Goal: Transaction & Acquisition: Purchase product/service

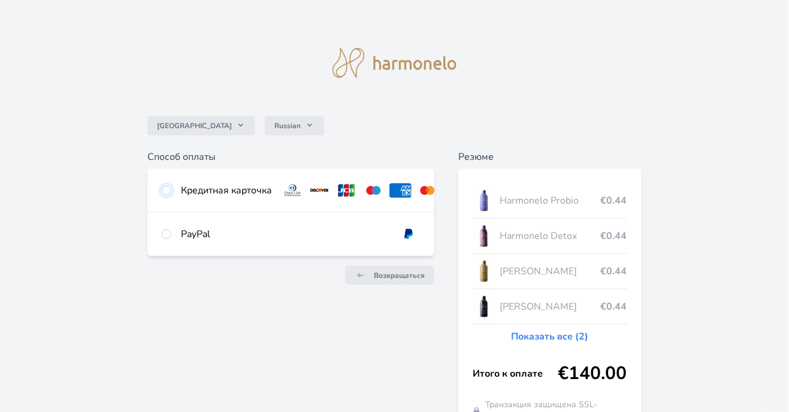
click at [165, 189] on input "radio" at bounding box center [167, 191] width 10 height 10
radio input "true"
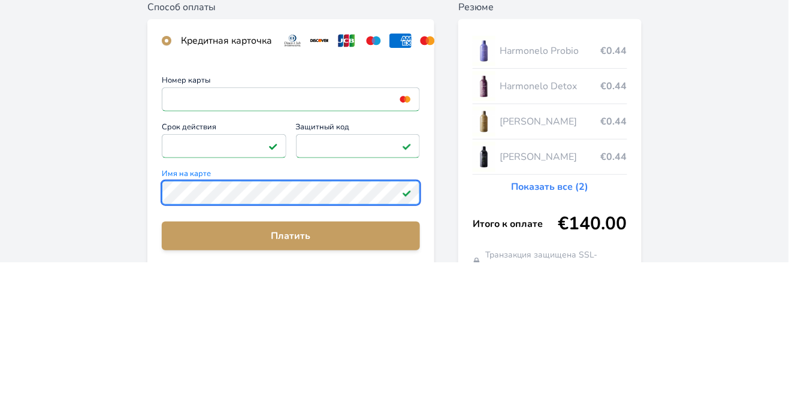
scroll to position [36, 0]
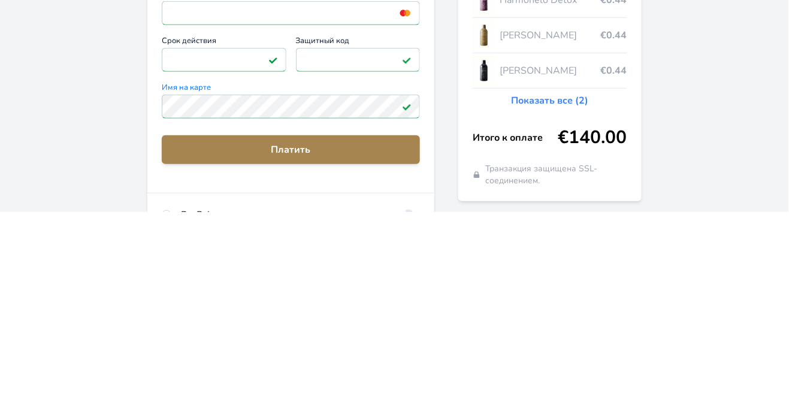
click at [326, 348] on span "Платить" at bounding box center [290, 350] width 239 height 14
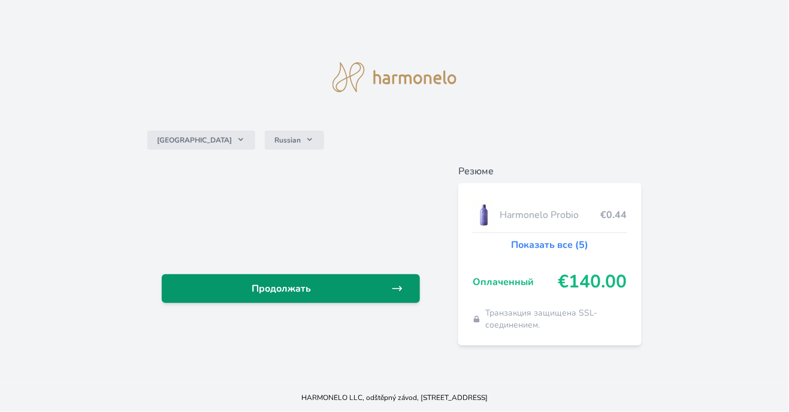
click at [319, 303] on link "Продолжать" at bounding box center [291, 289] width 258 height 29
